Goal: Navigation & Orientation: Find specific page/section

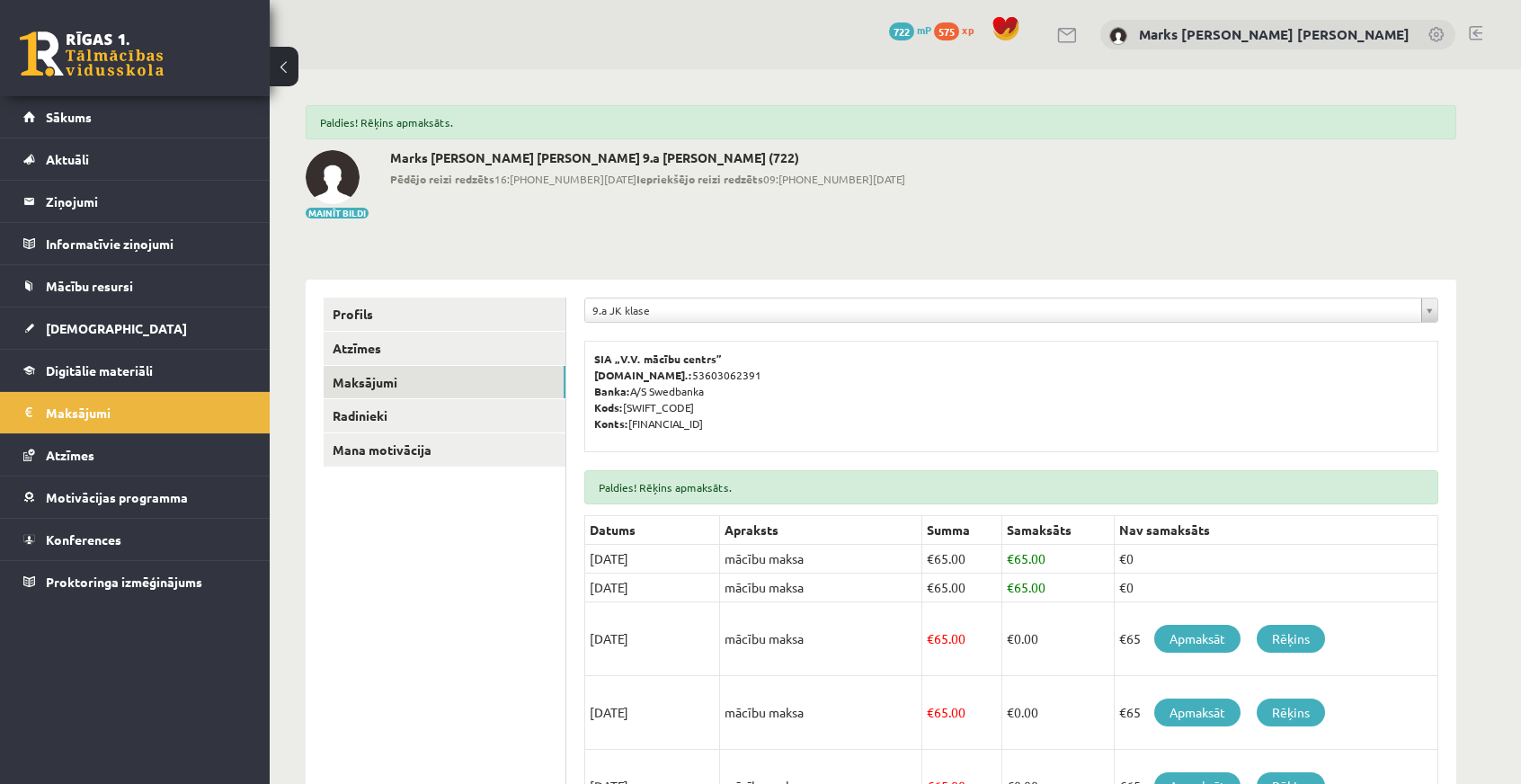
click at [115, 56] on link at bounding box center [91, 54] width 144 height 45
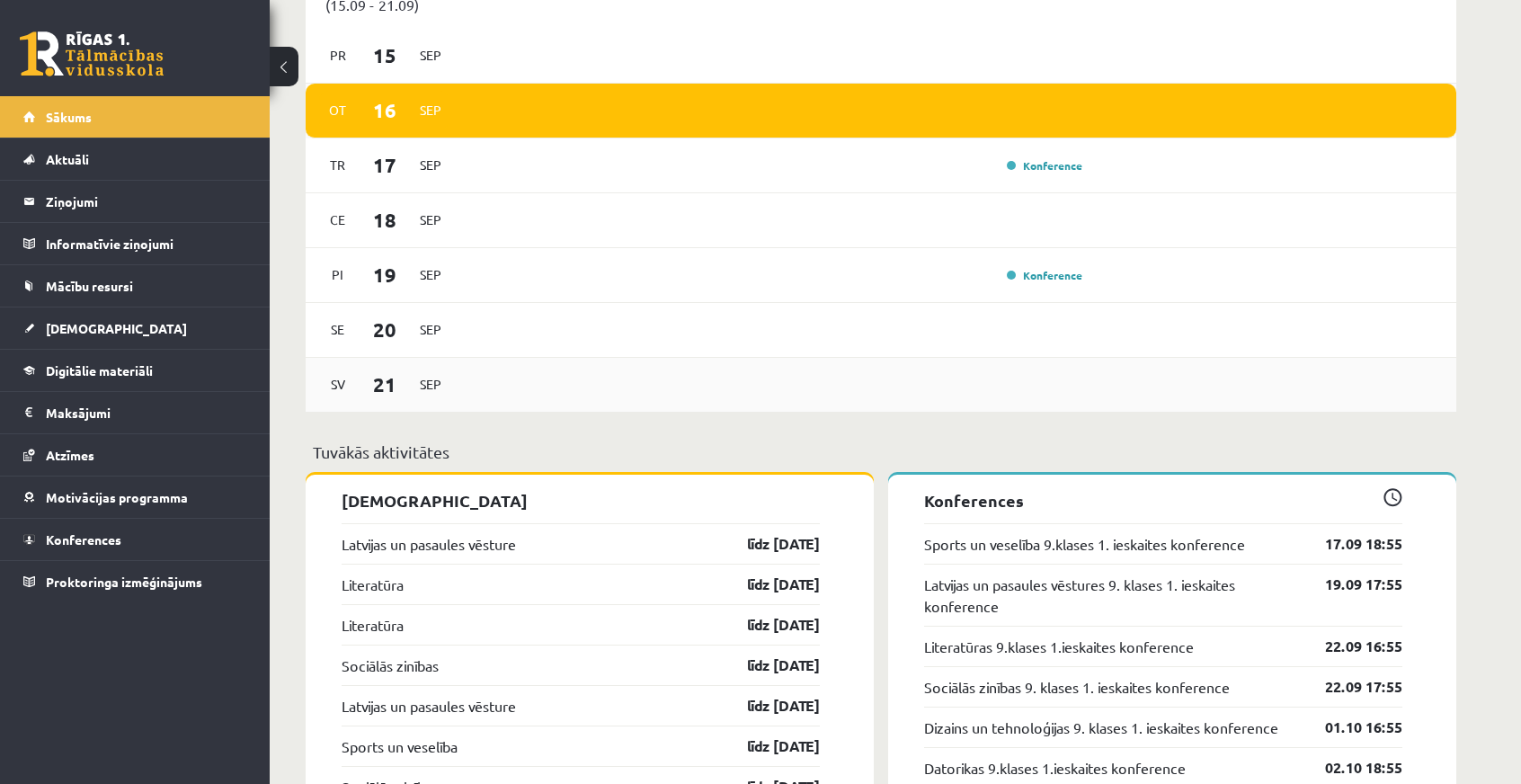
scroll to position [1527, 0]
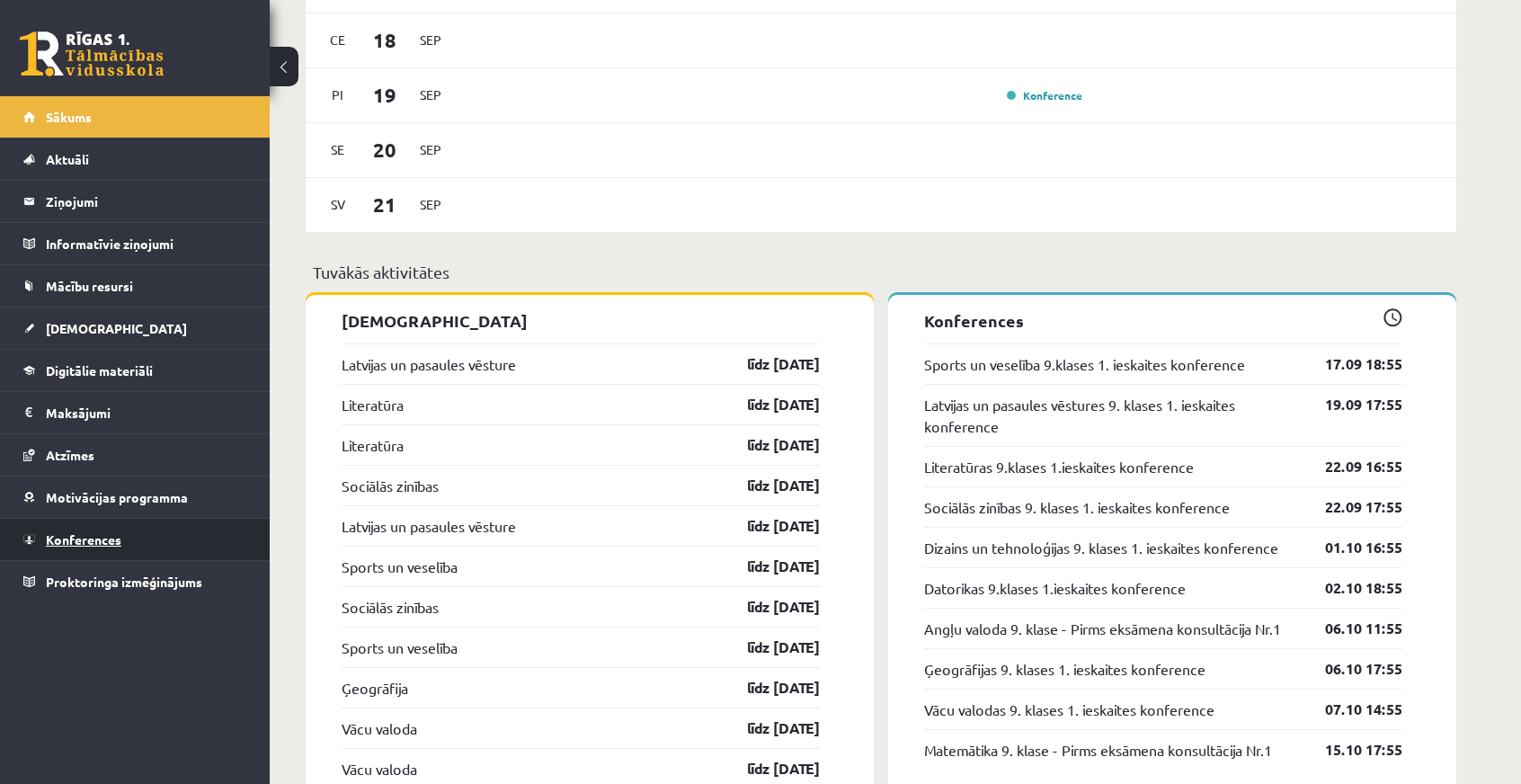
click at [77, 545] on link "Konferences" at bounding box center [135, 539] width 224 height 42
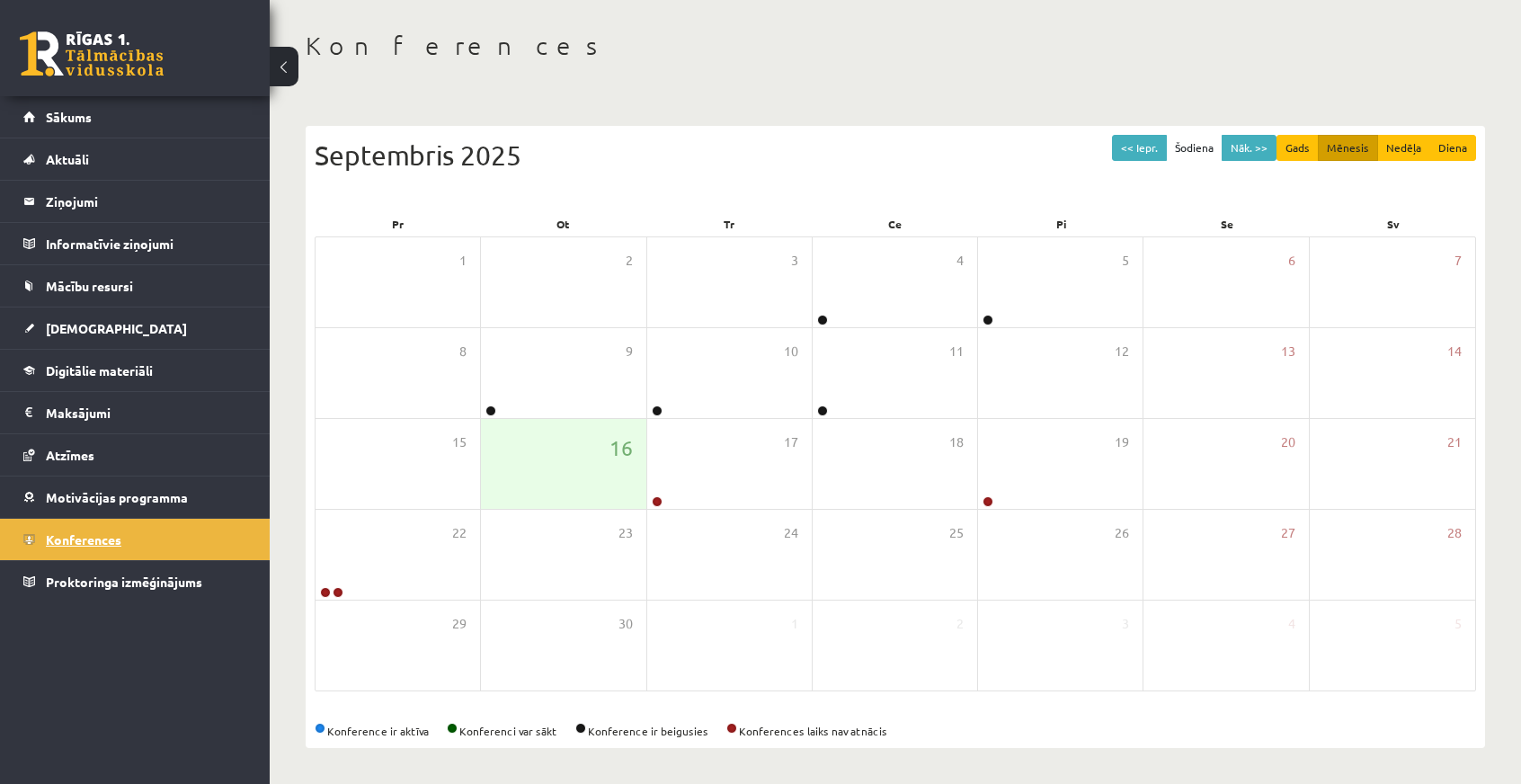
scroll to position [71, 0]
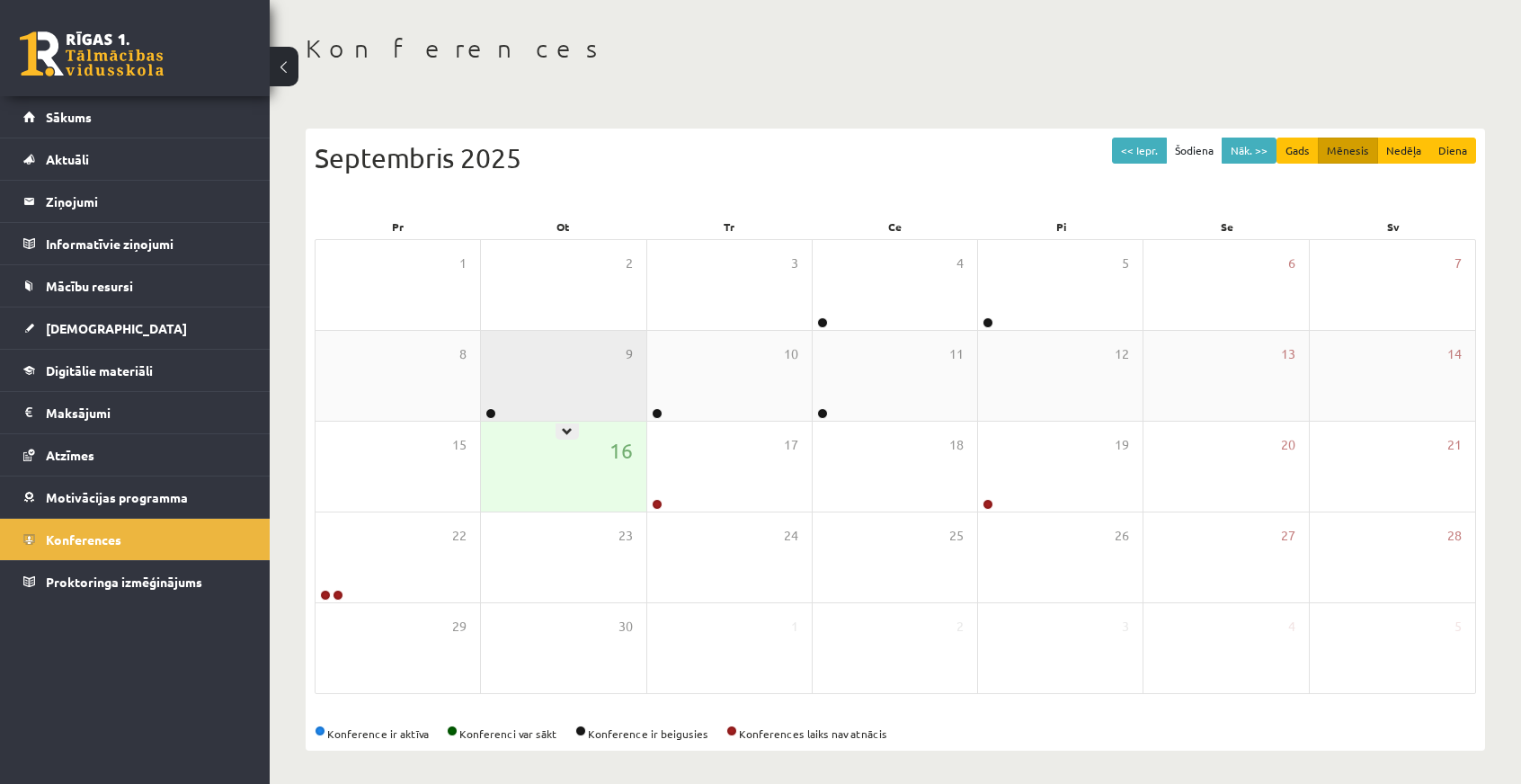
click at [521, 410] on div "9" at bounding box center [563, 376] width 164 height 90
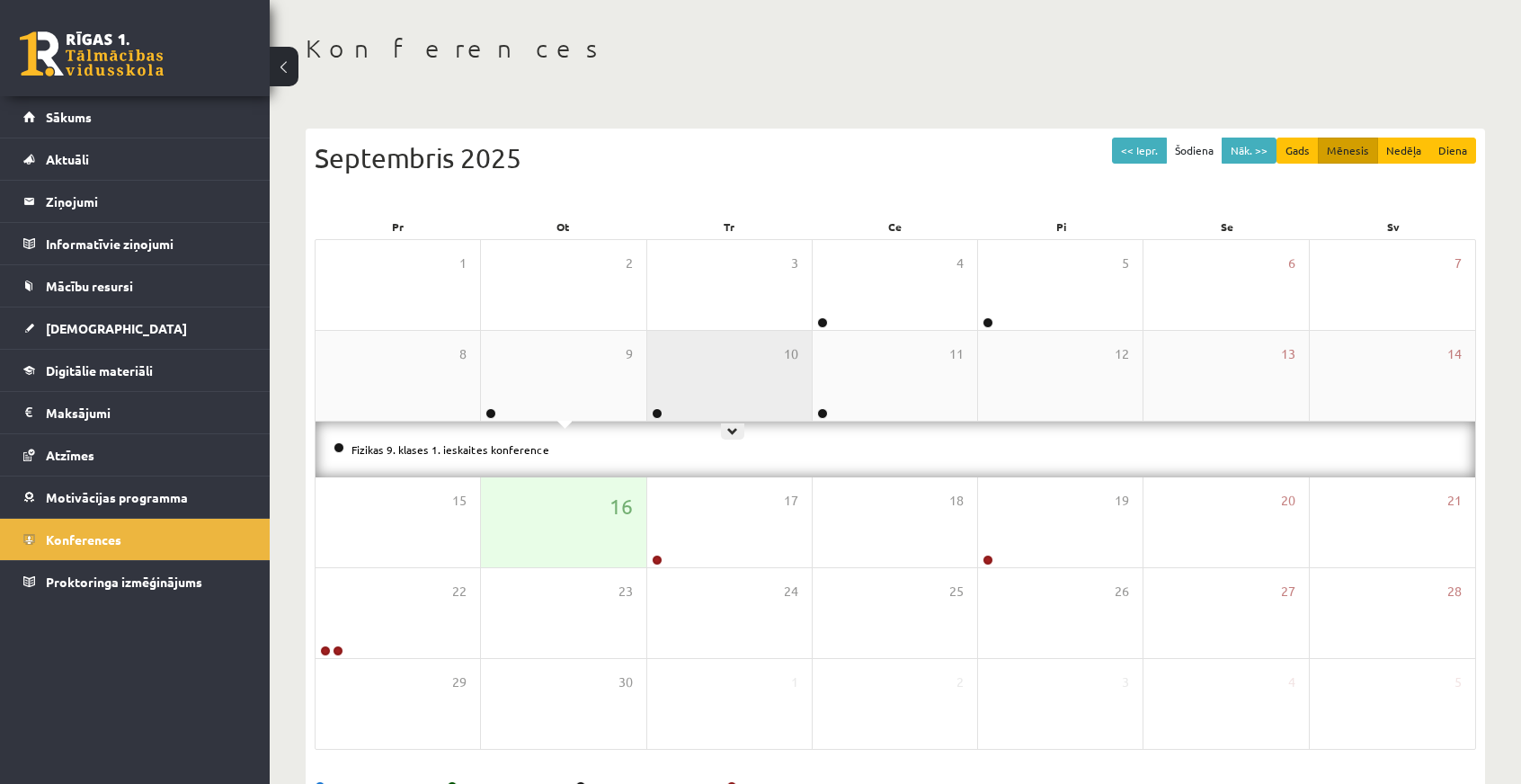
click at [750, 349] on div "10" at bounding box center [729, 376] width 164 height 90
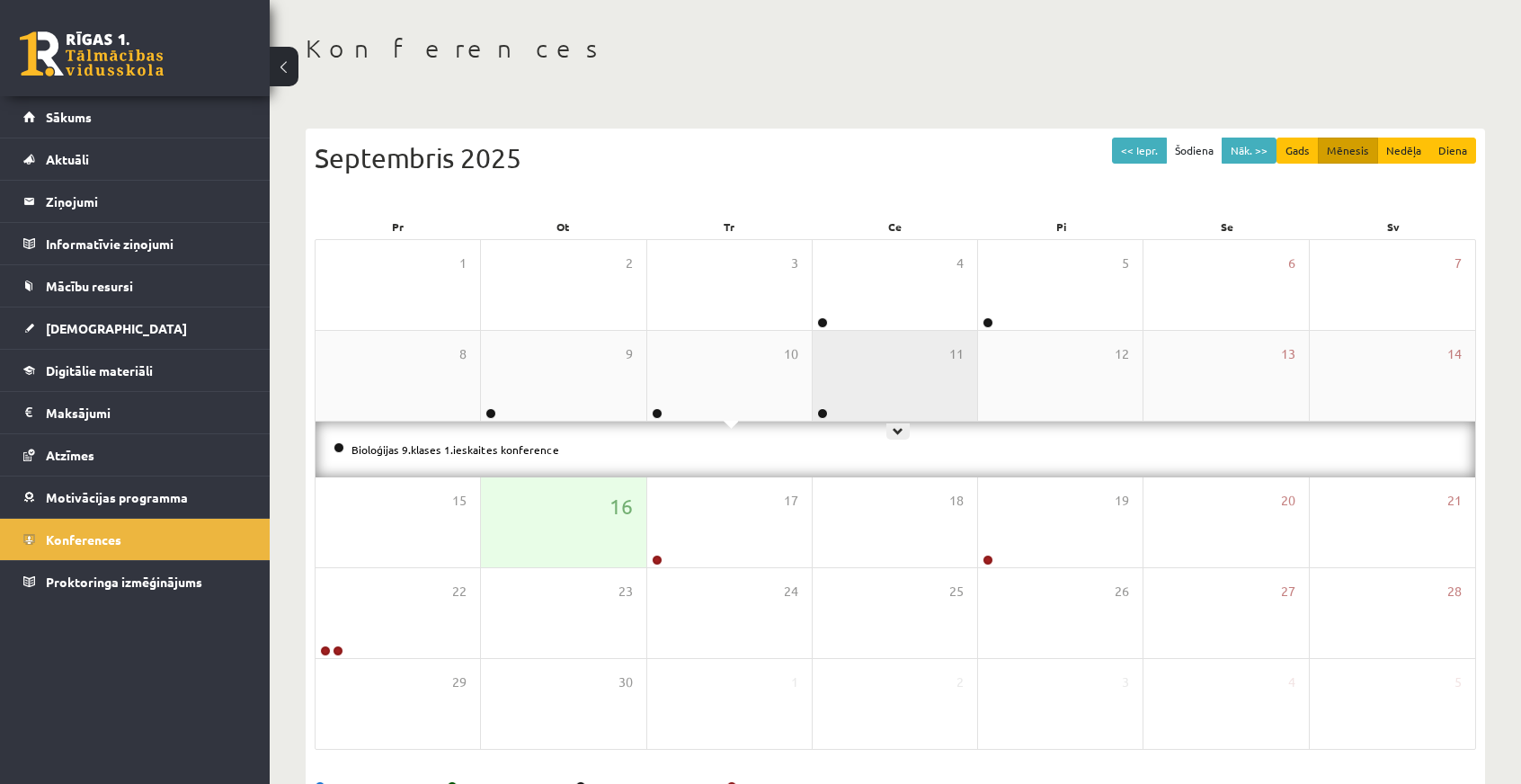
click at [883, 377] on div "11" at bounding box center [894, 376] width 164 height 90
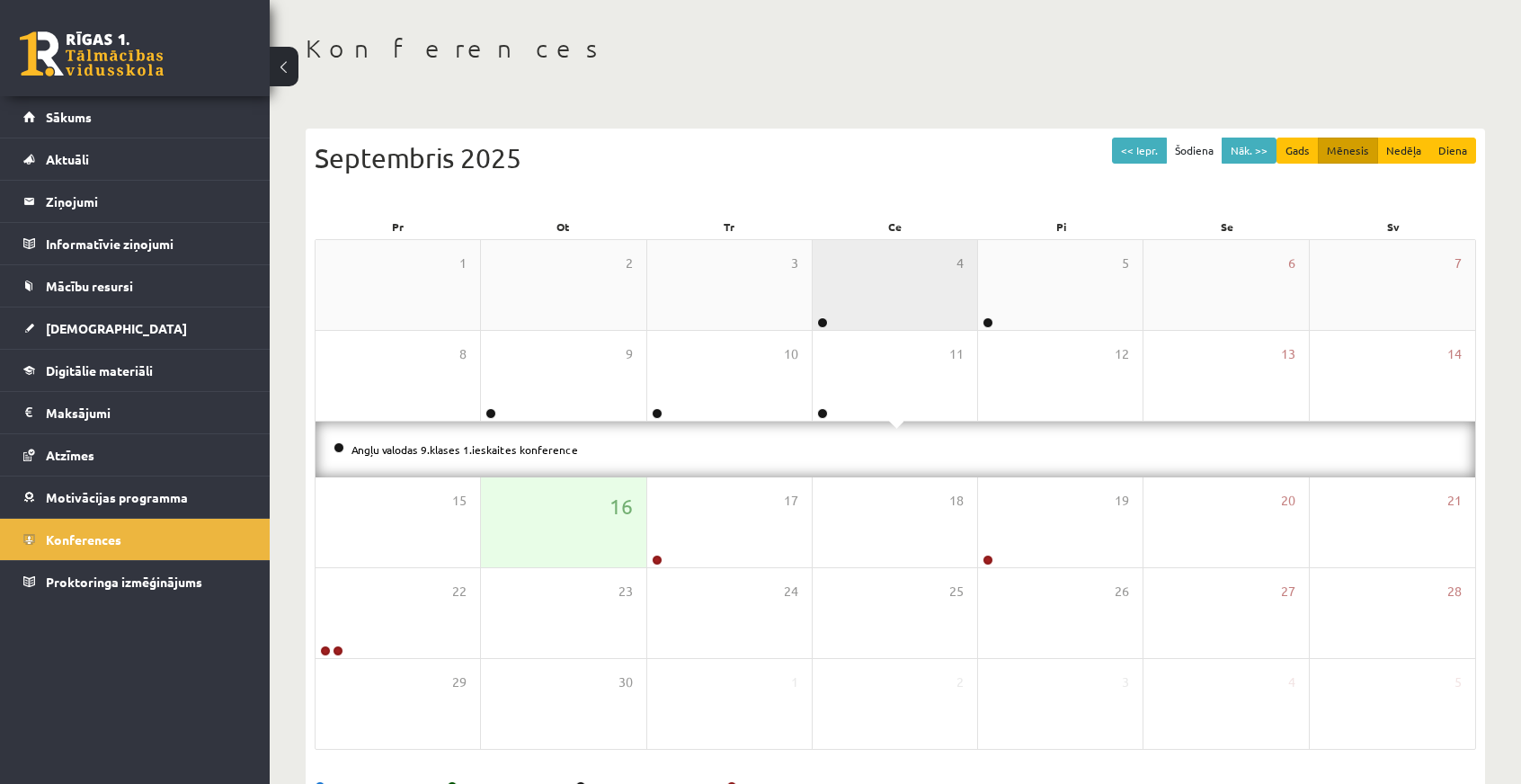
click at [866, 299] on div "4" at bounding box center [894, 285] width 164 height 90
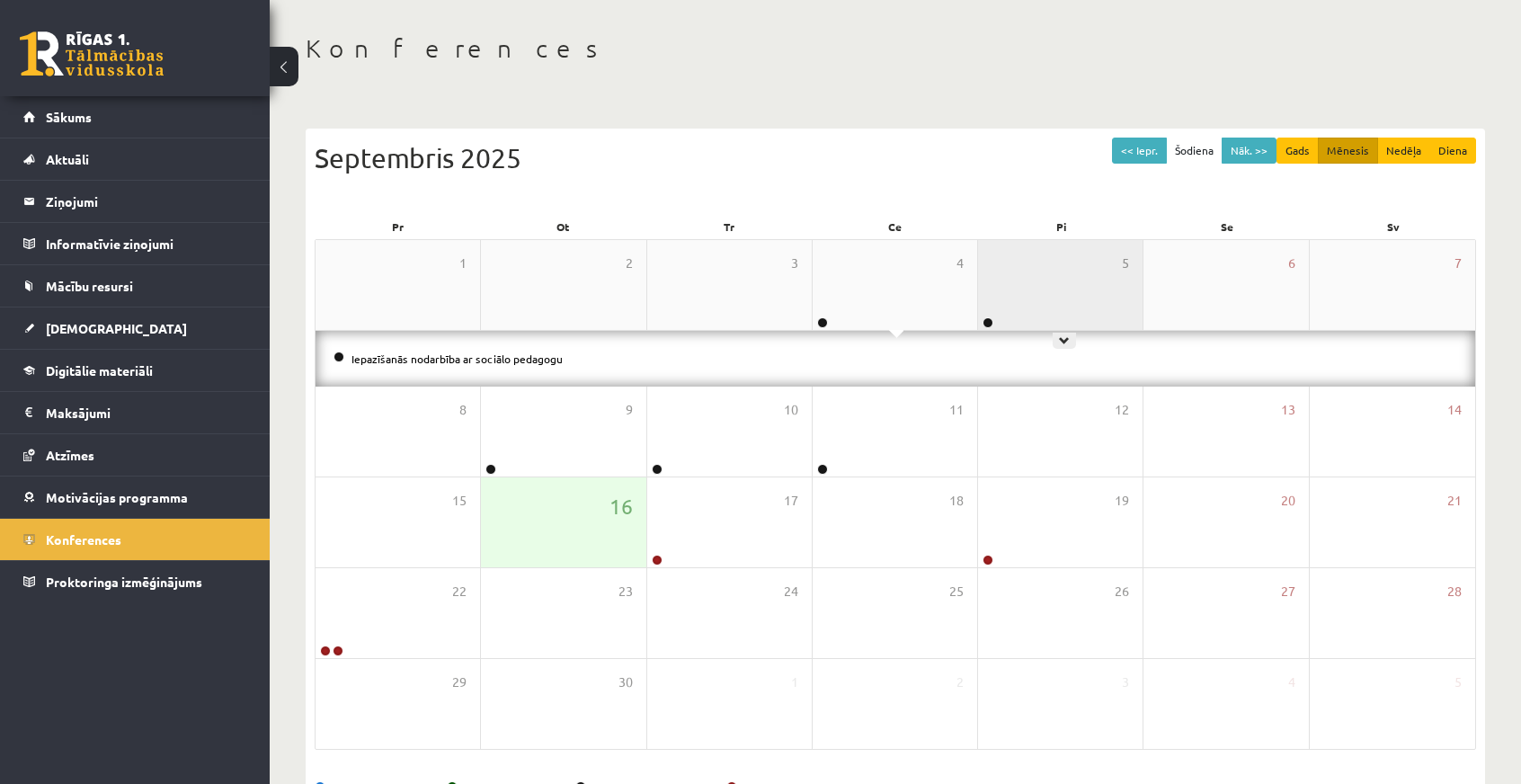
click at [1010, 294] on div "5" at bounding box center [1060, 285] width 164 height 90
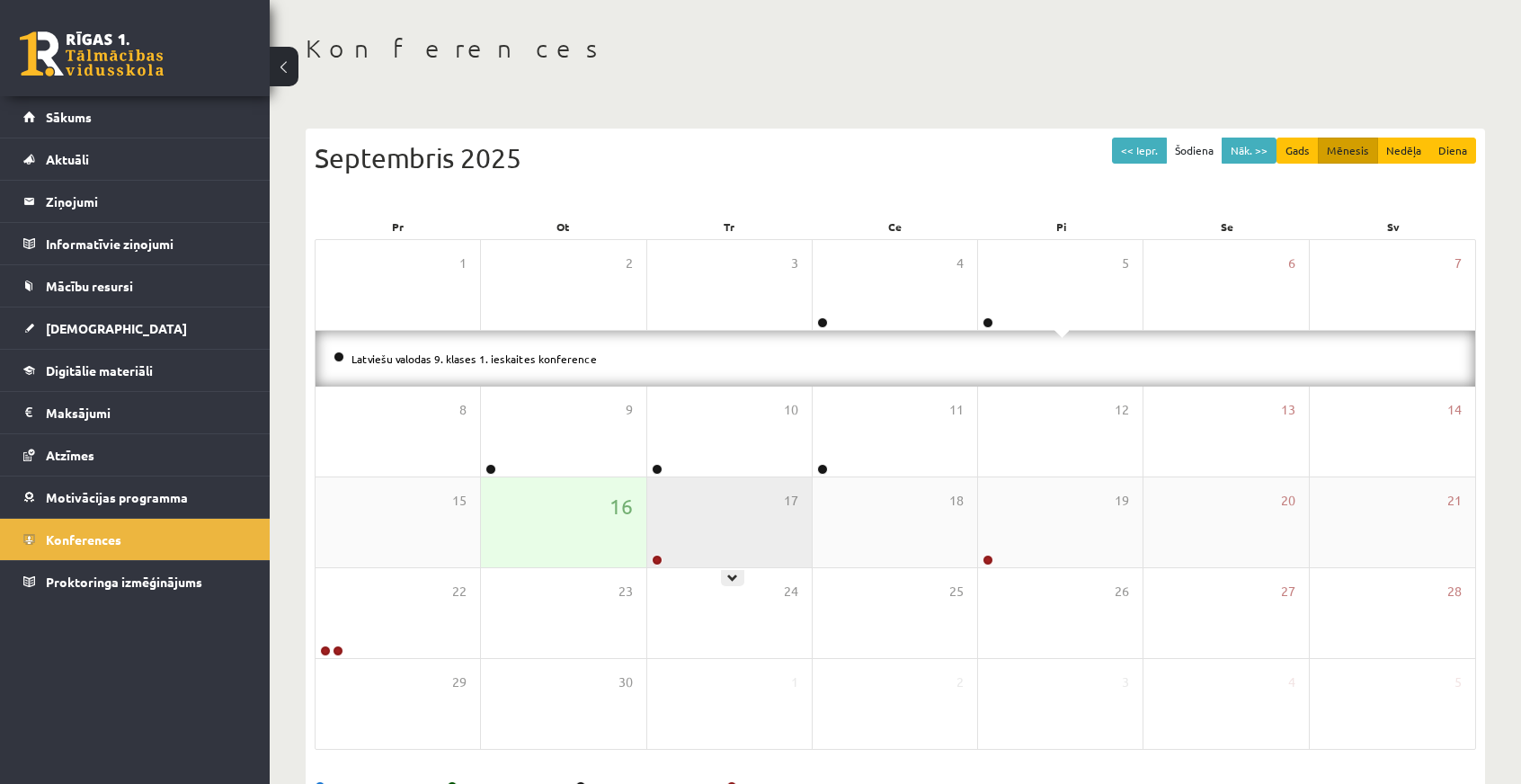
click at [694, 537] on div "17" at bounding box center [729, 521] width 164 height 90
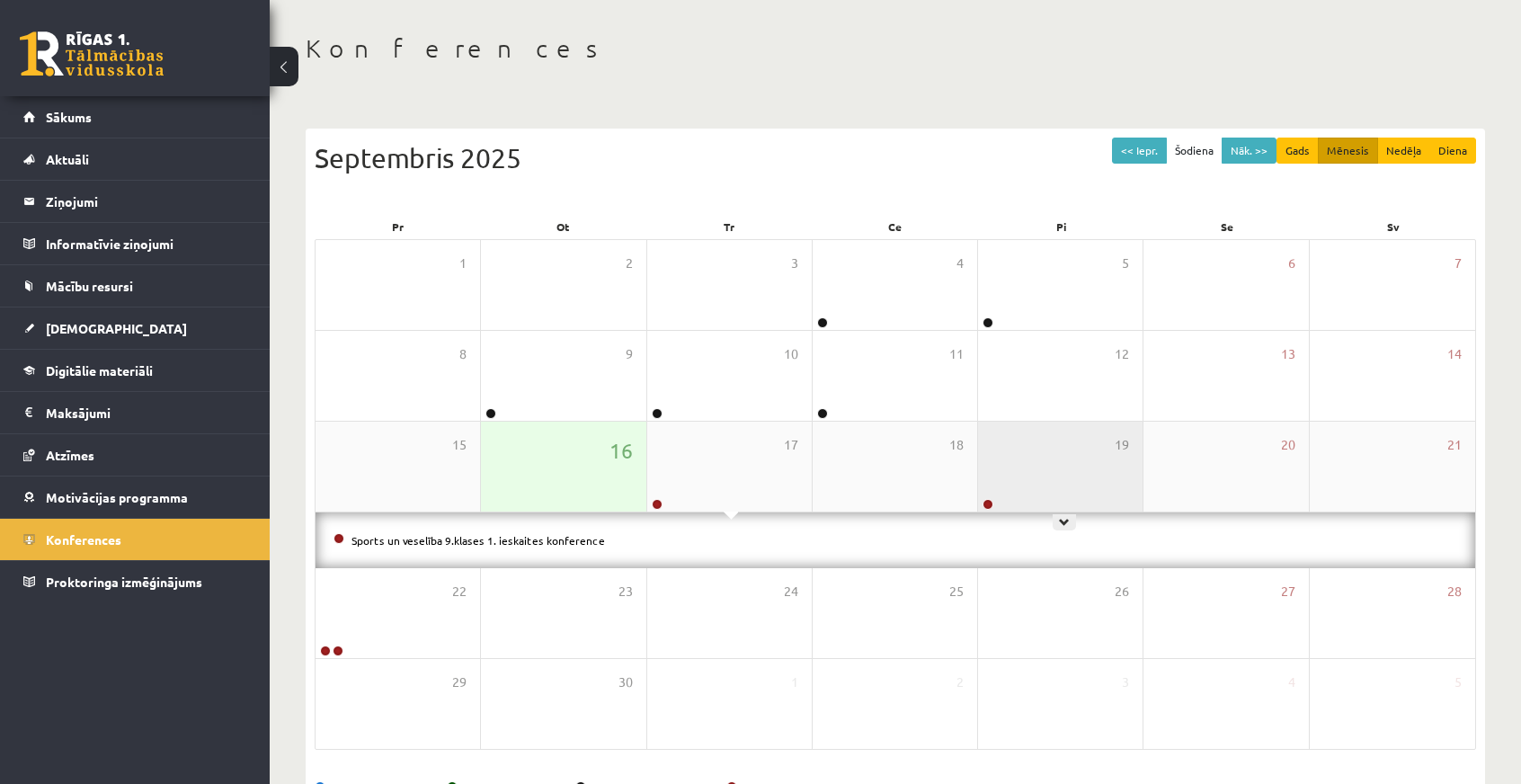
click at [1052, 483] on div "19" at bounding box center [1060, 466] width 164 height 90
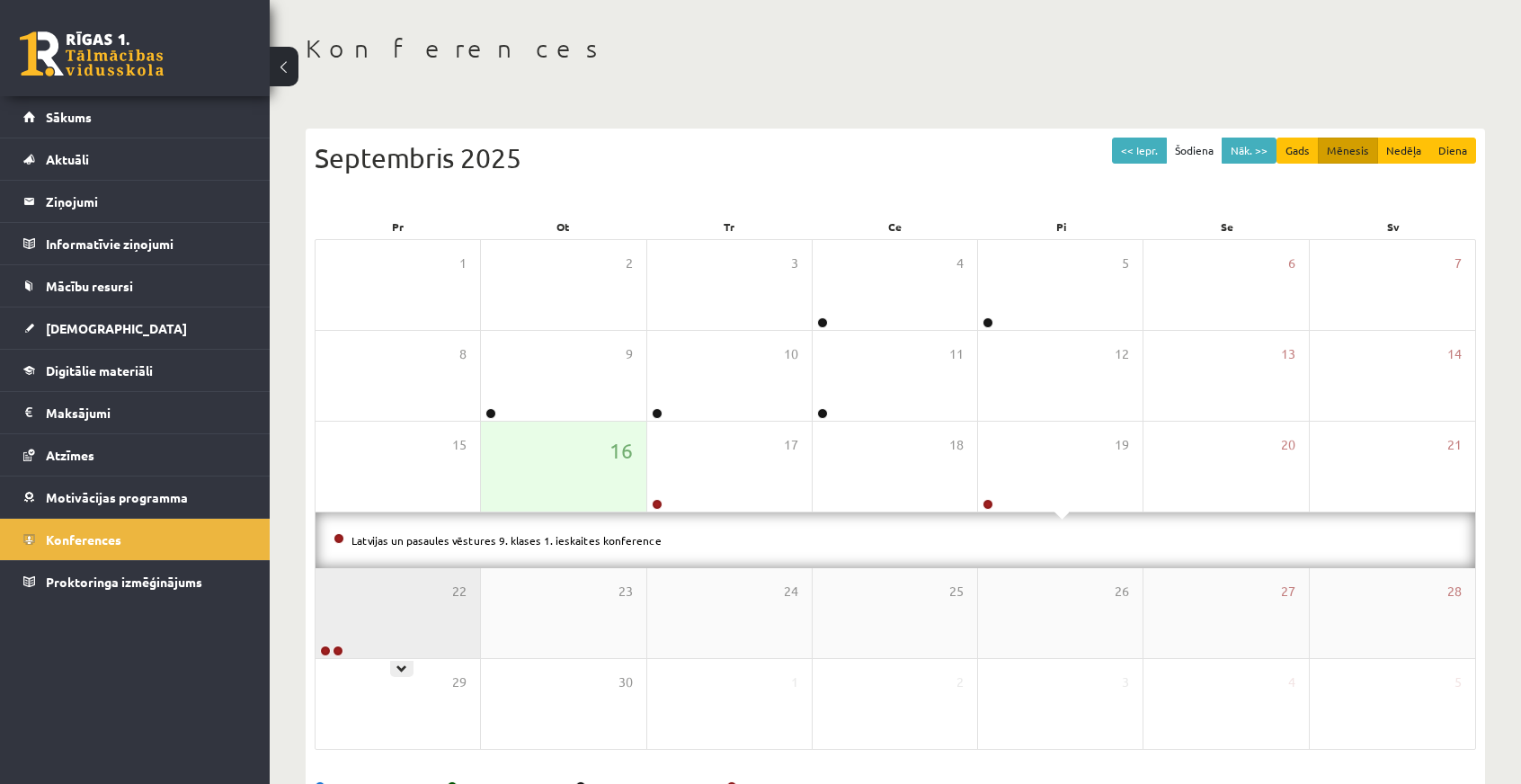
click at [401, 596] on div "22" at bounding box center [398, 612] width 164 height 90
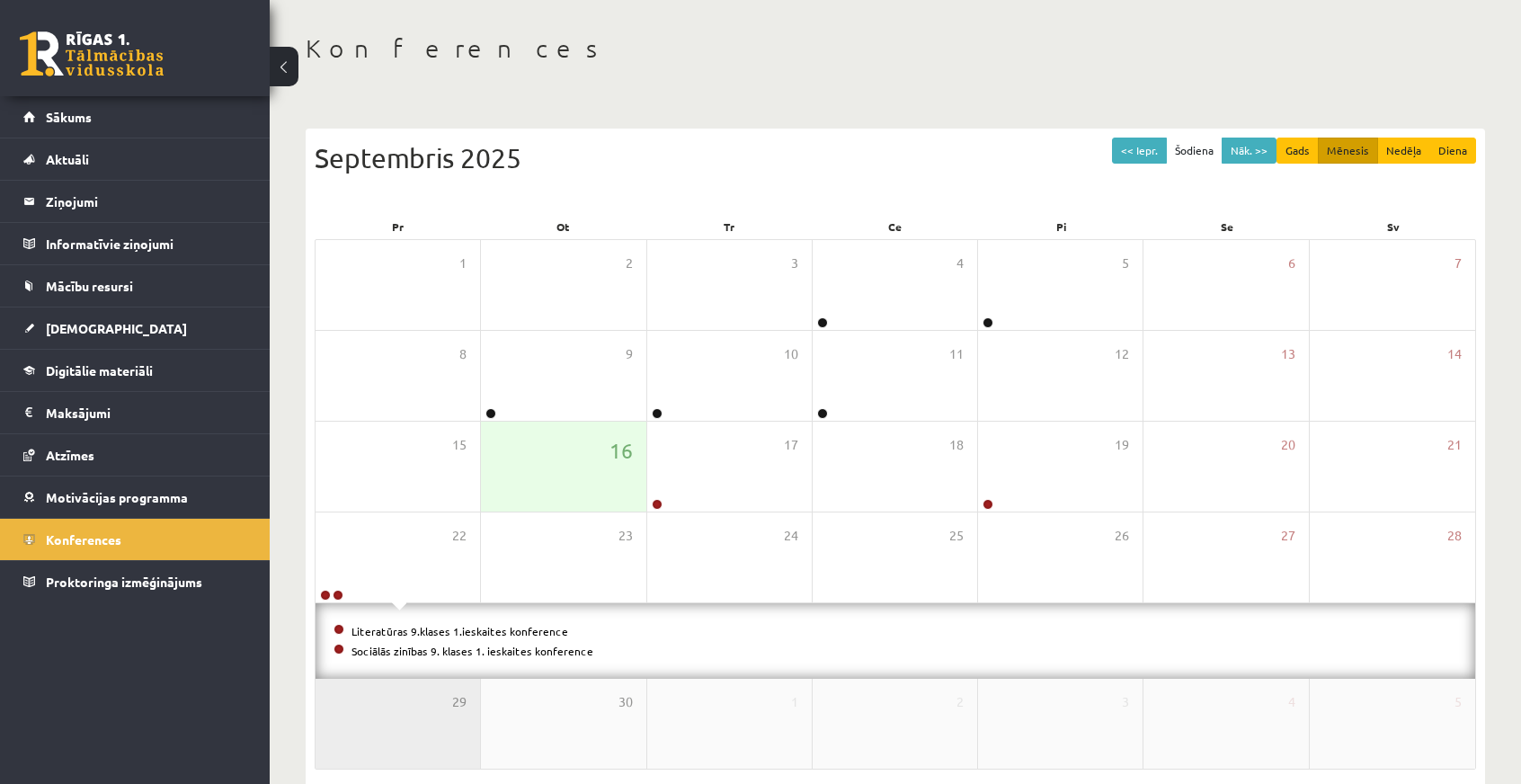
scroll to position [148, 0]
